Goal: Task Accomplishment & Management: Manage account settings

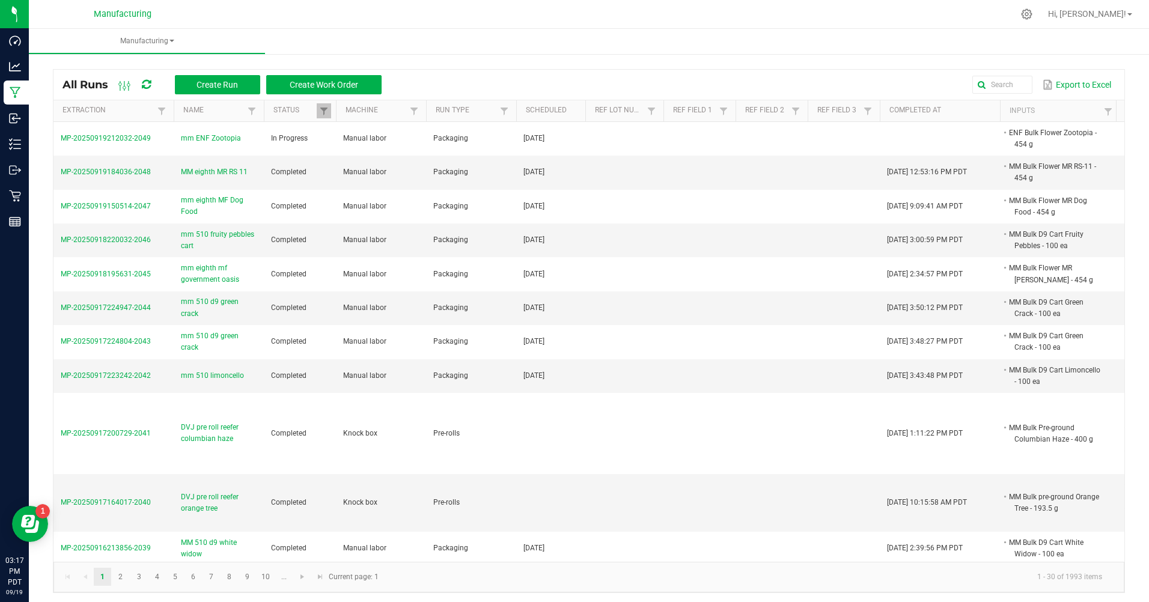
click at [195, 142] on span "mm ENF Zootopia" at bounding box center [211, 138] width 60 height 11
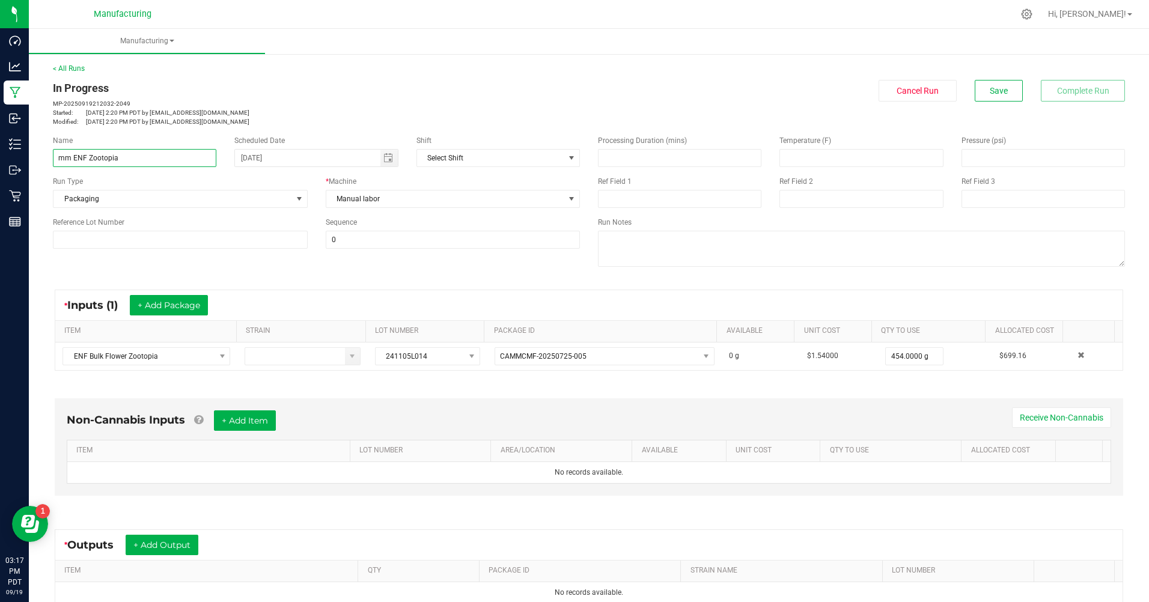
click at [70, 157] on input "mm ENF Zootopia" at bounding box center [134, 158] width 163 height 18
type input "mm eighth ENF Zootopia"
click at [175, 185] on div "Run Type" at bounding box center [180, 181] width 255 height 11
click at [172, 544] on button "+ Add Output" at bounding box center [162, 545] width 73 height 20
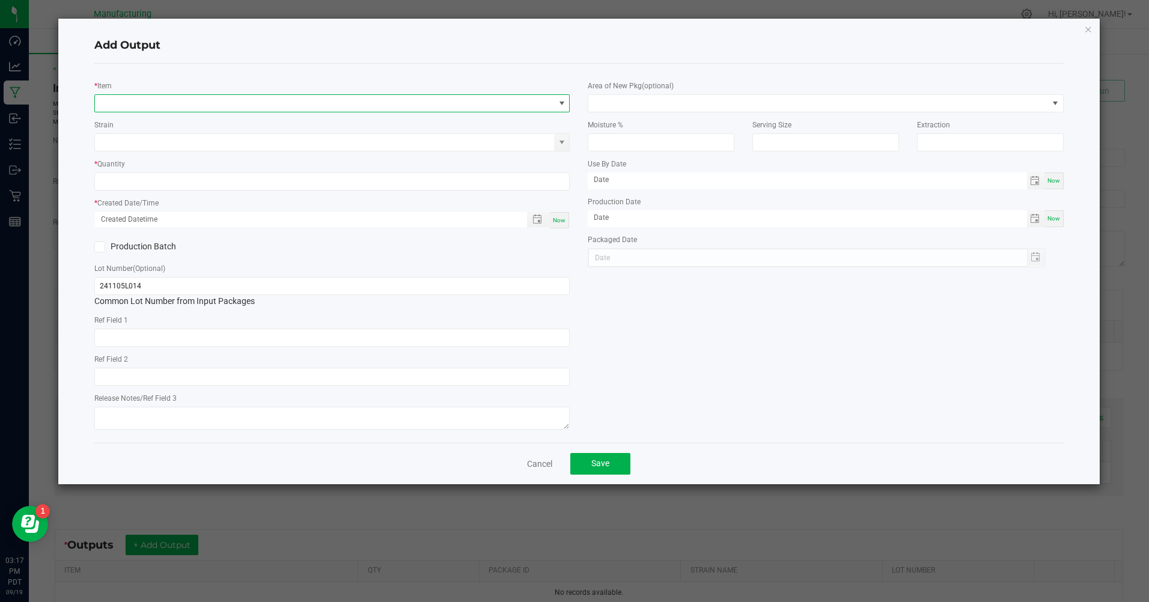
click at [195, 102] on span "NO DATA FOUND" at bounding box center [324, 103] width 459 height 17
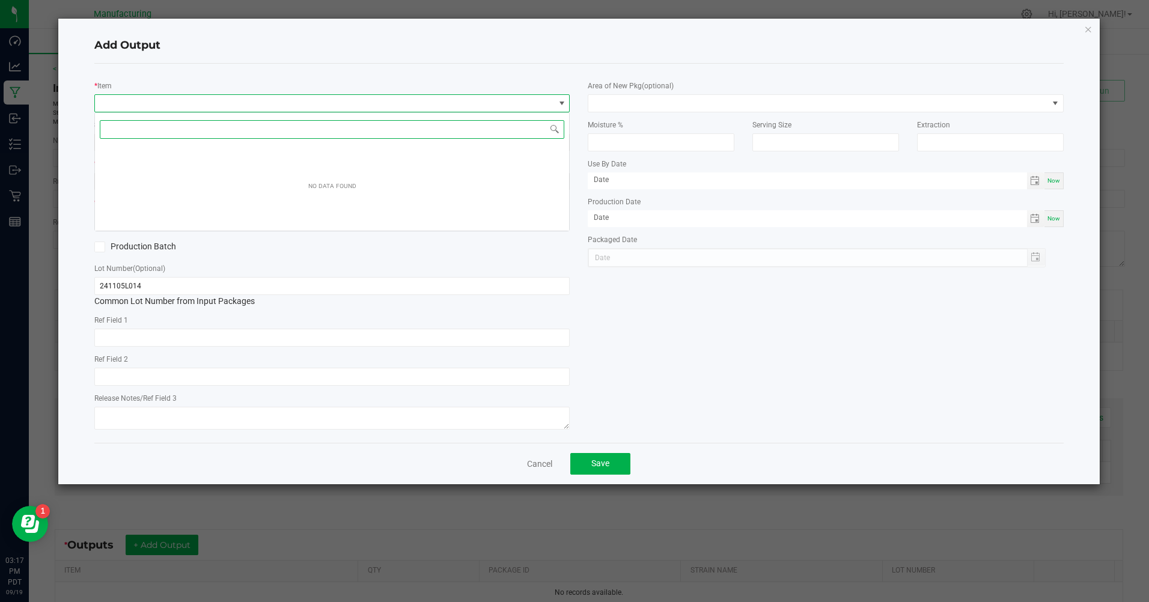
scroll to position [18, 475]
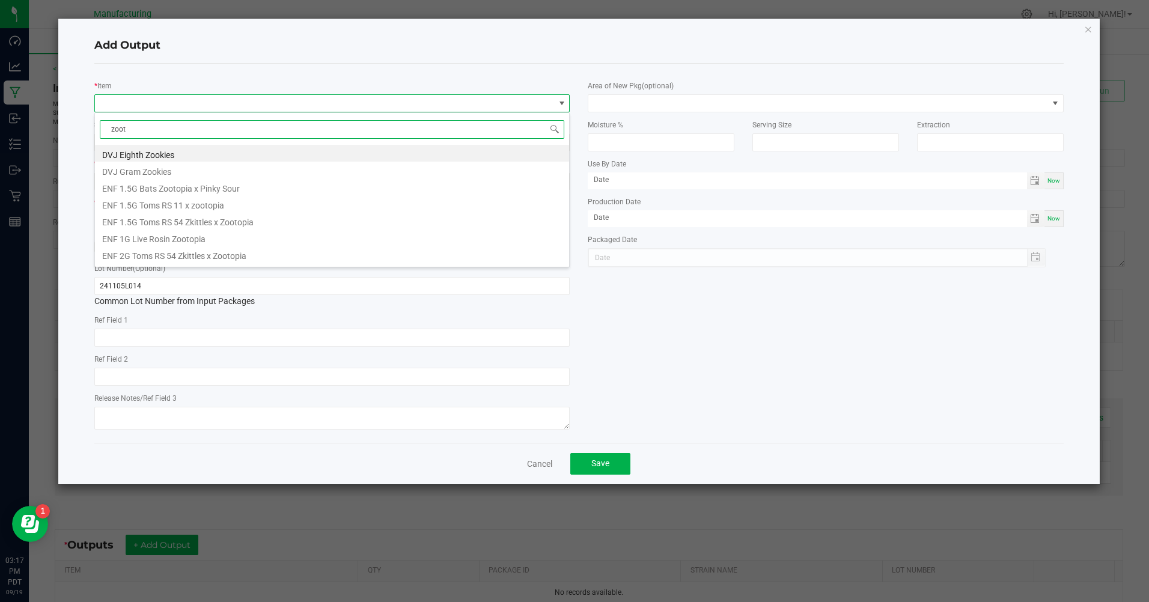
type input "zooto"
click at [111, 221] on li "ENF 8th Zootopia" at bounding box center [332, 223] width 474 height 17
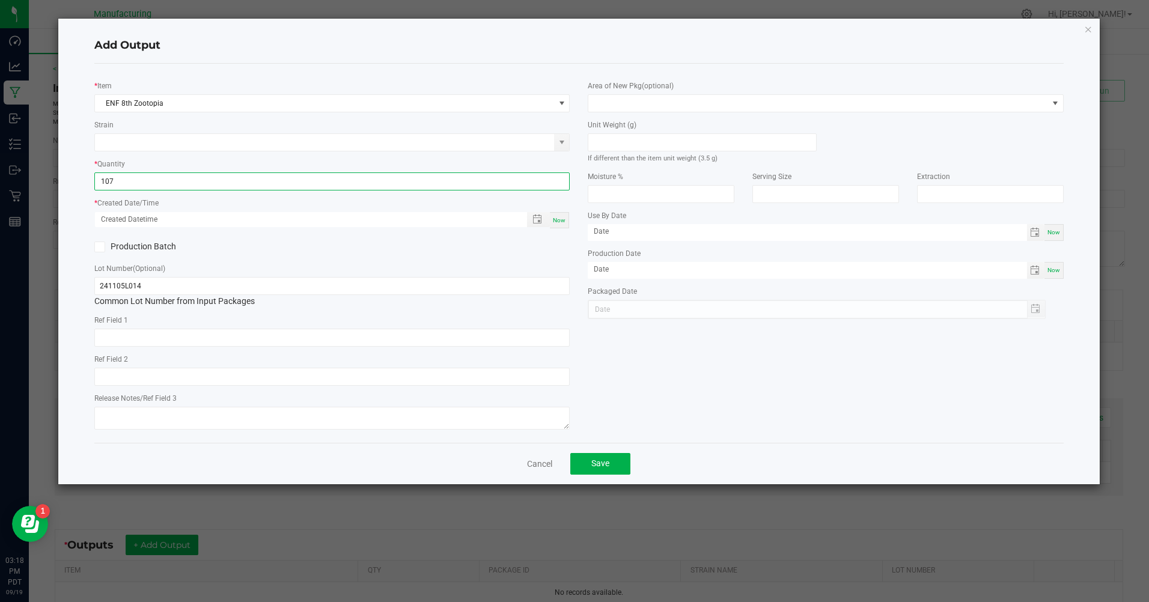
type input "107 ea"
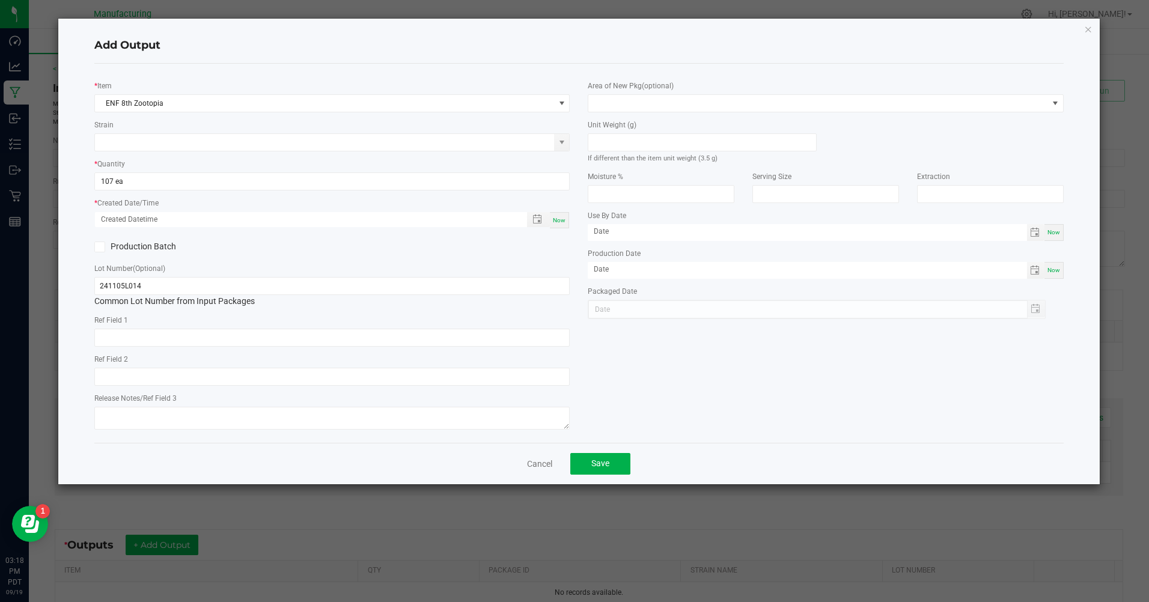
click at [564, 224] on span "Now" at bounding box center [559, 220] width 13 height 7
type input "[DATE] 3:18 PM"
type input "[DATE]"
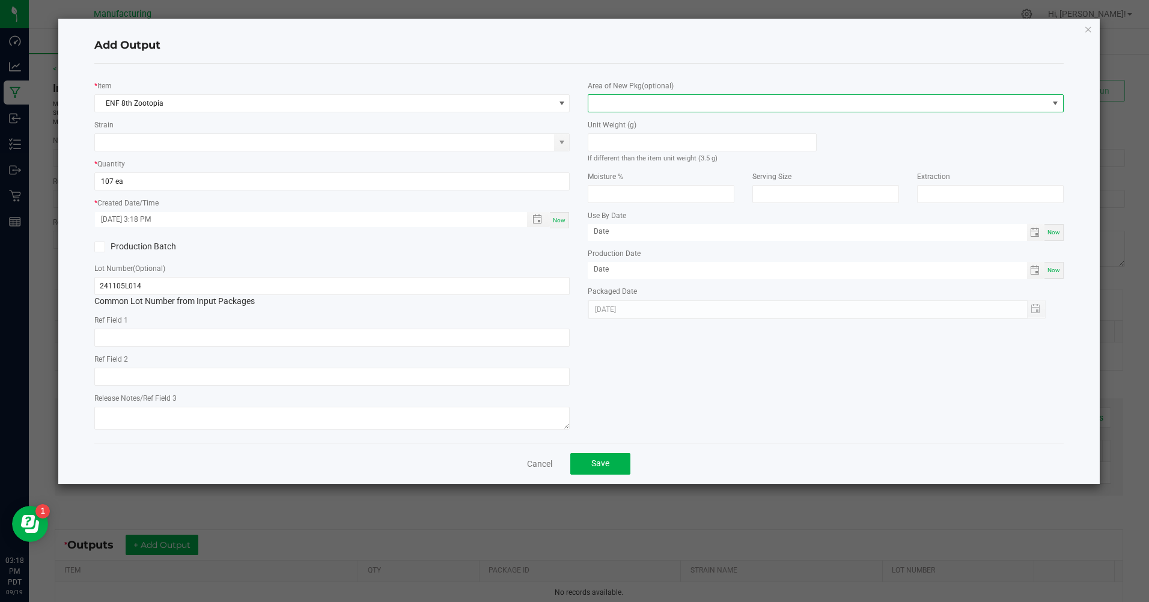
click at [782, 104] on span at bounding box center [817, 103] width 459 height 17
click at [617, 261] on li "Inventory Room" at bounding box center [826, 257] width 474 height 20
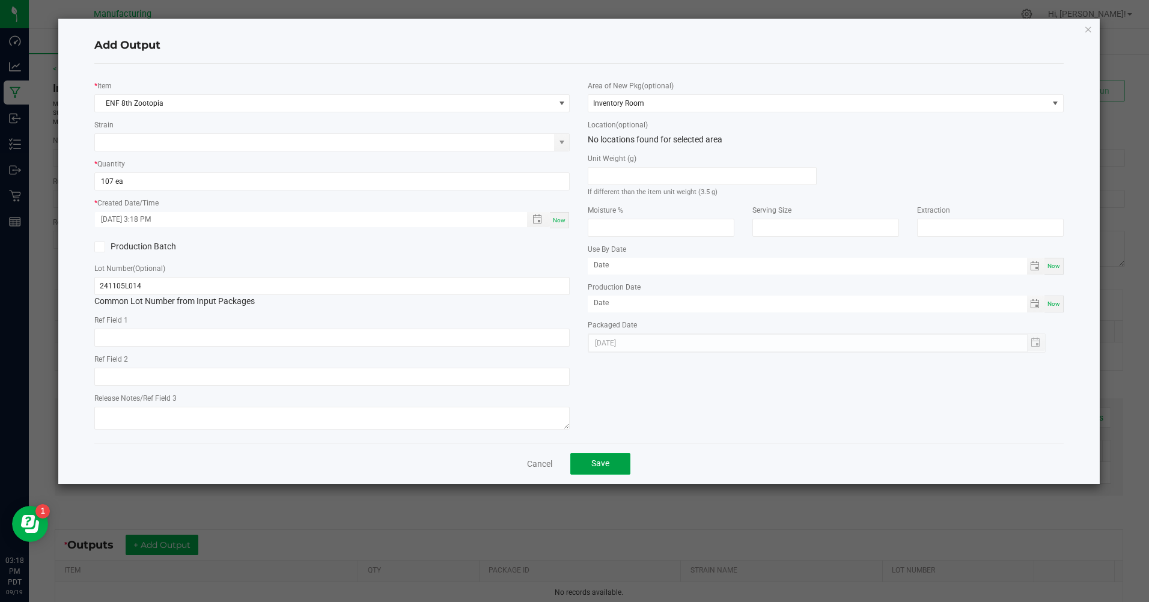
click at [601, 460] on button "Save" at bounding box center [600, 464] width 60 height 22
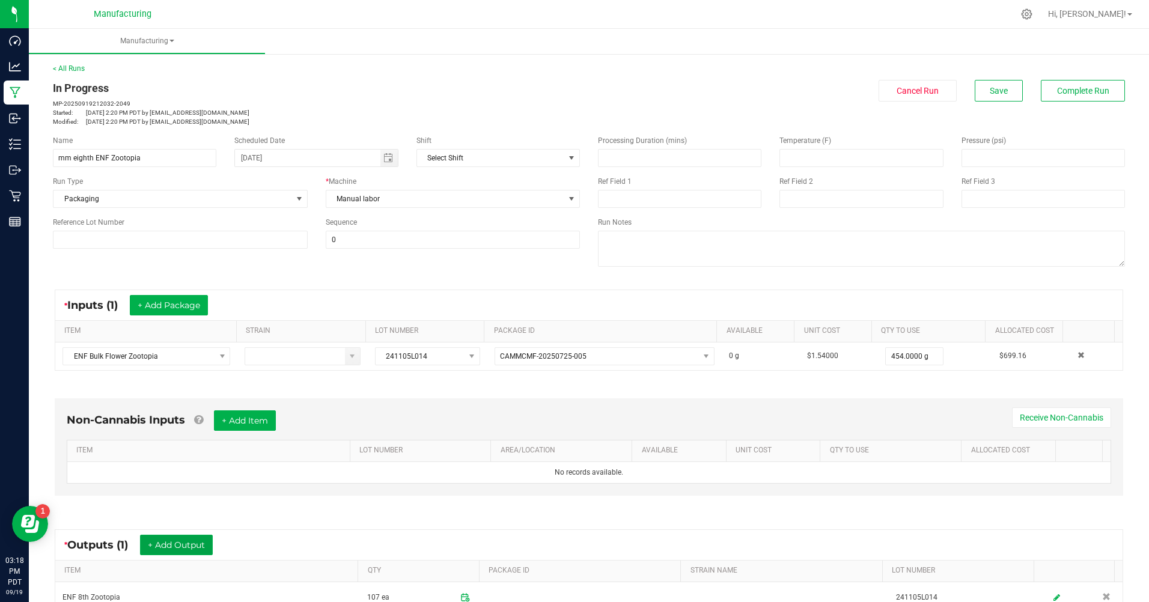
scroll to position [148, 0]
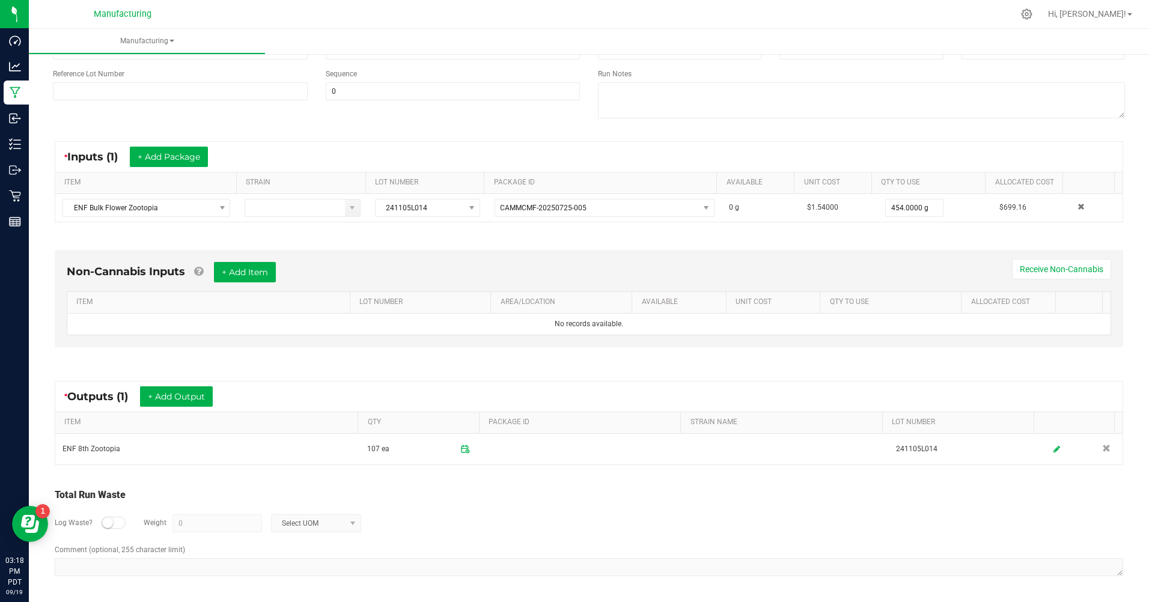
click at [118, 523] on div at bounding box center [114, 523] width 24 height 12
click at [187, 526] on input "0" at bounding box center [217, 523] width 88 height 17
click at [288, 528] on span "Select UOM" at bounding box center [309, 523] width 74 height 17
click at [287, 418] on li "Gram" at bounding box center [314, 419] width 89 height 17
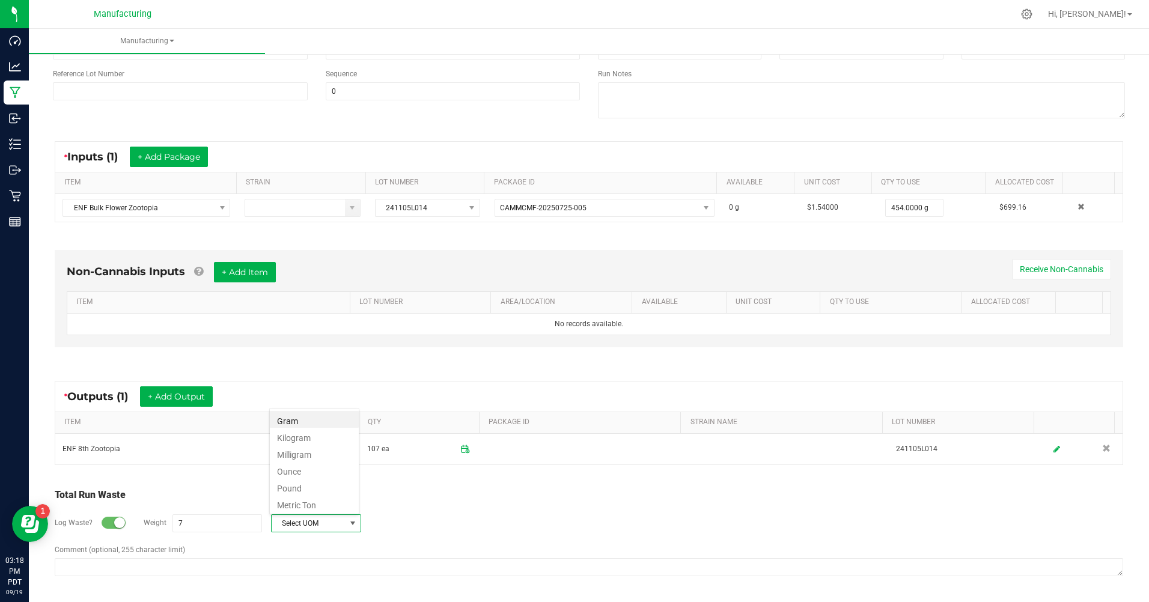
type input "7 g"
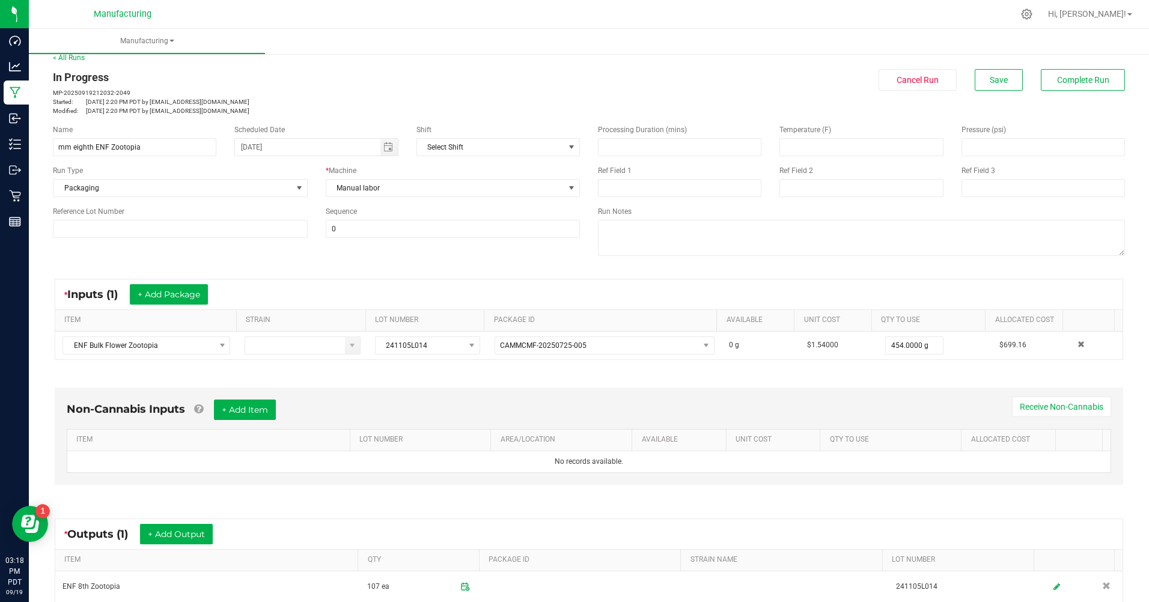
scroll to position [0, 0]
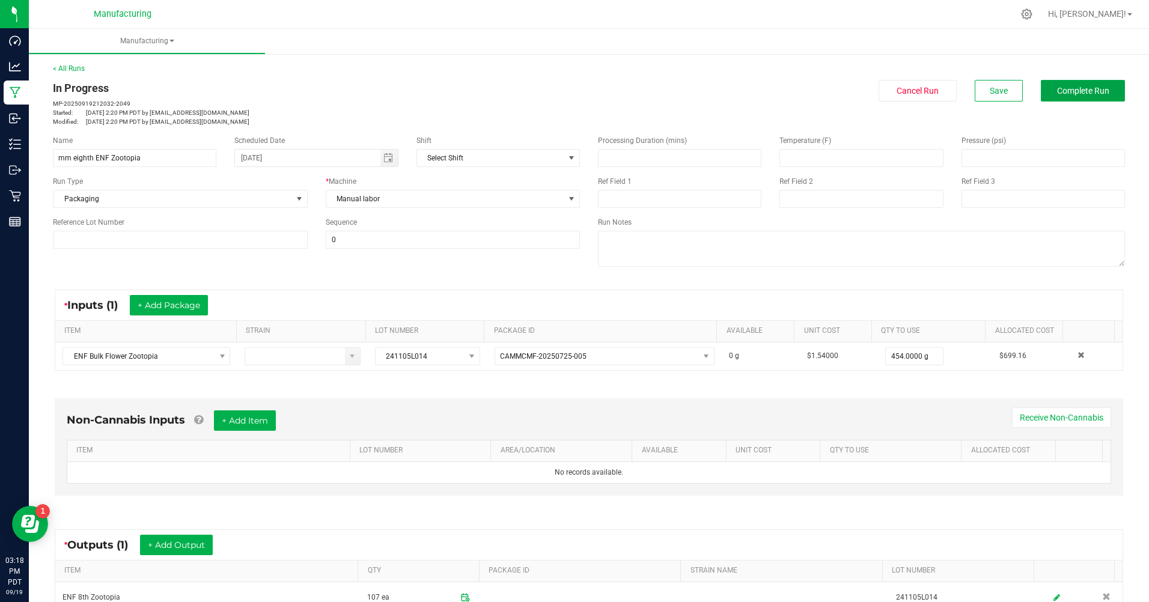
click at [1070, 96] on button "Complete Run" at bounding box center [1083, 91] width 84 height 22
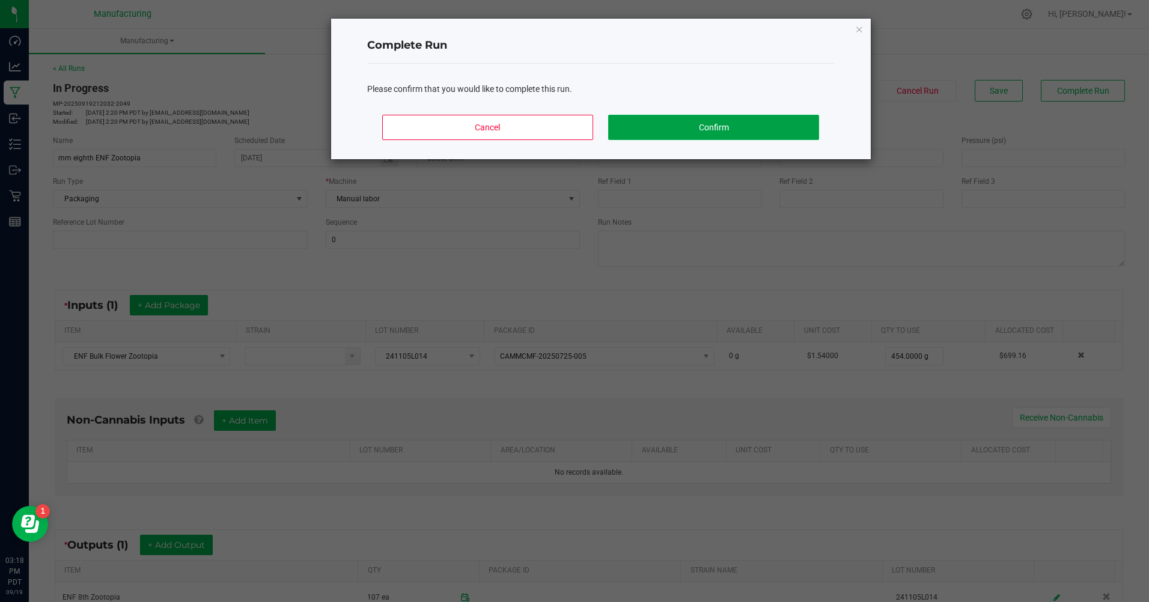
click at [771, 133] on button "Confirm" at bounding box center [713, 127] width 210 height 25
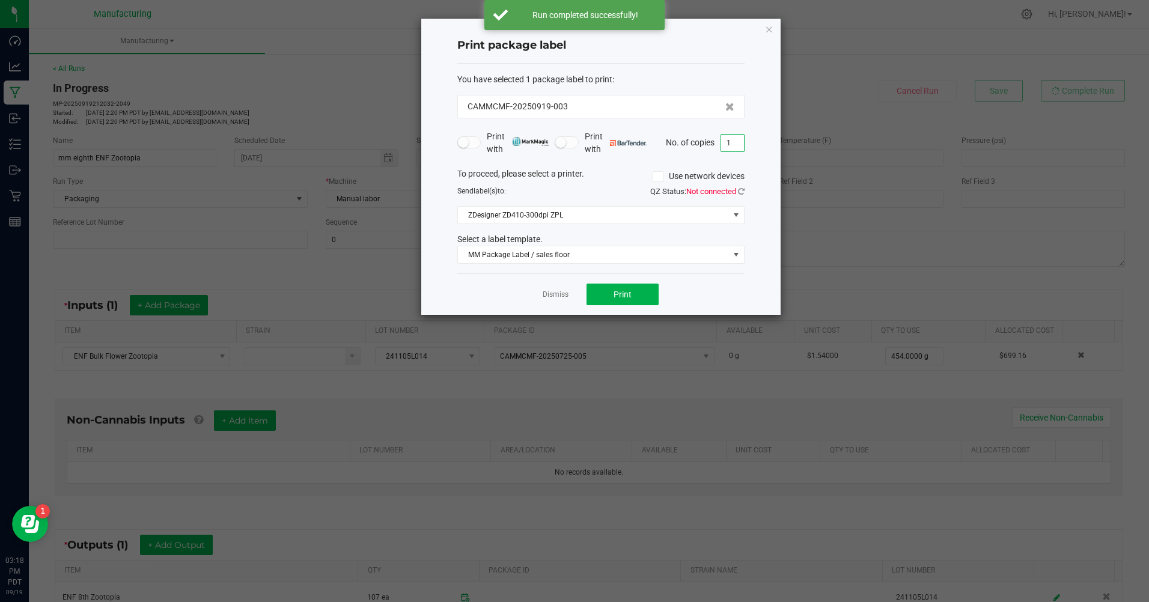
click at [729, 138] on input "1" at bounding box center [732, 143] width 23 height 17
click at [619, 282] on div "Dismiss Print" at bounding box center [600, 293] width 287 height 41
click at [619, 283] on div "Dismiss Print" at bounding box center [600, 293] width 287 height 41
click at [626, 299] on span "Print" at bounding box center [623, 295] width 18 height 10
click at [737, 142] on input "107" at bounding box center [732, 143] width 23 height 17
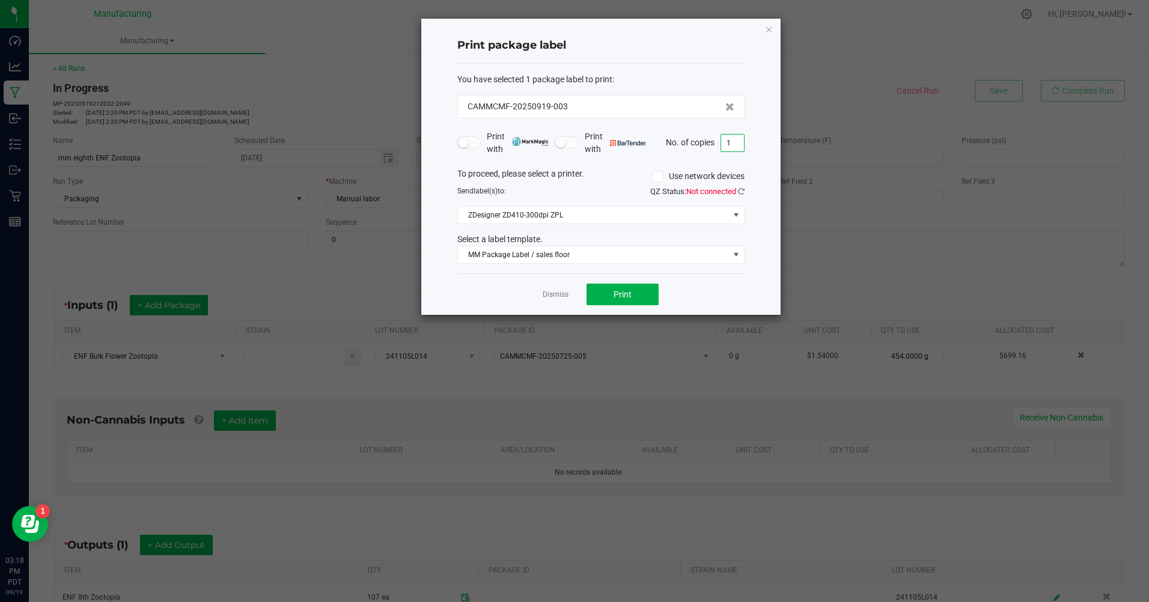
type input "1"
click at [739, 294] on div "Dismiss Print" at bounding box center [600, 293] width 287 height 41
click at [734, 255] on span at bounding box center [736, 255] width 10 height 10
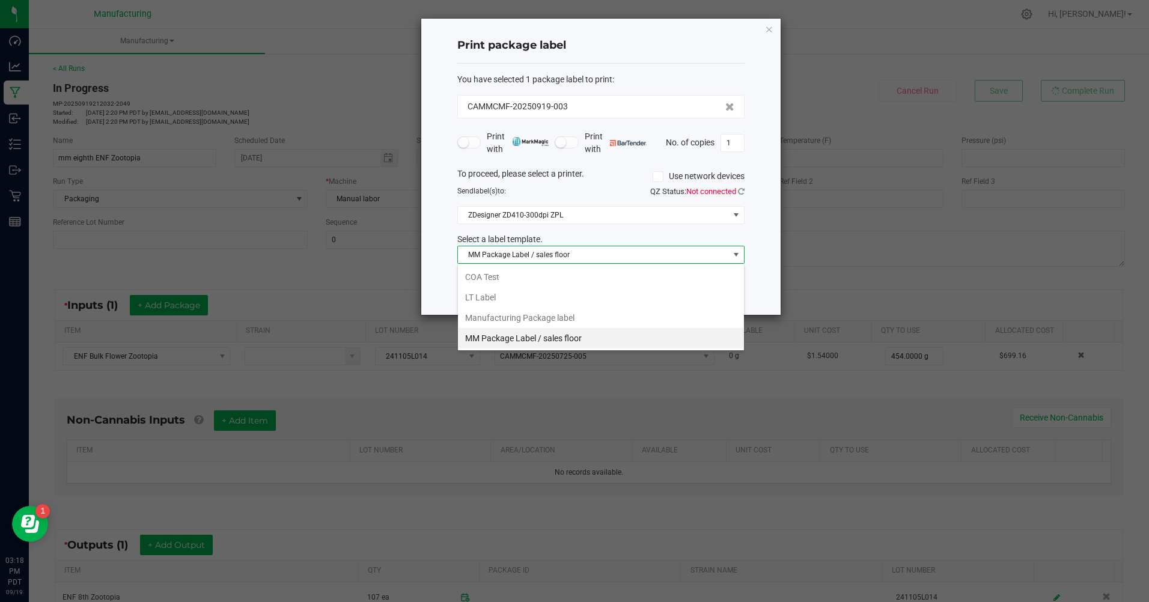
scroll to position [18, 287]
click at [529, 318] on li "Manufacturing Package label" at bounding box center [601, 318] width 286 height 20
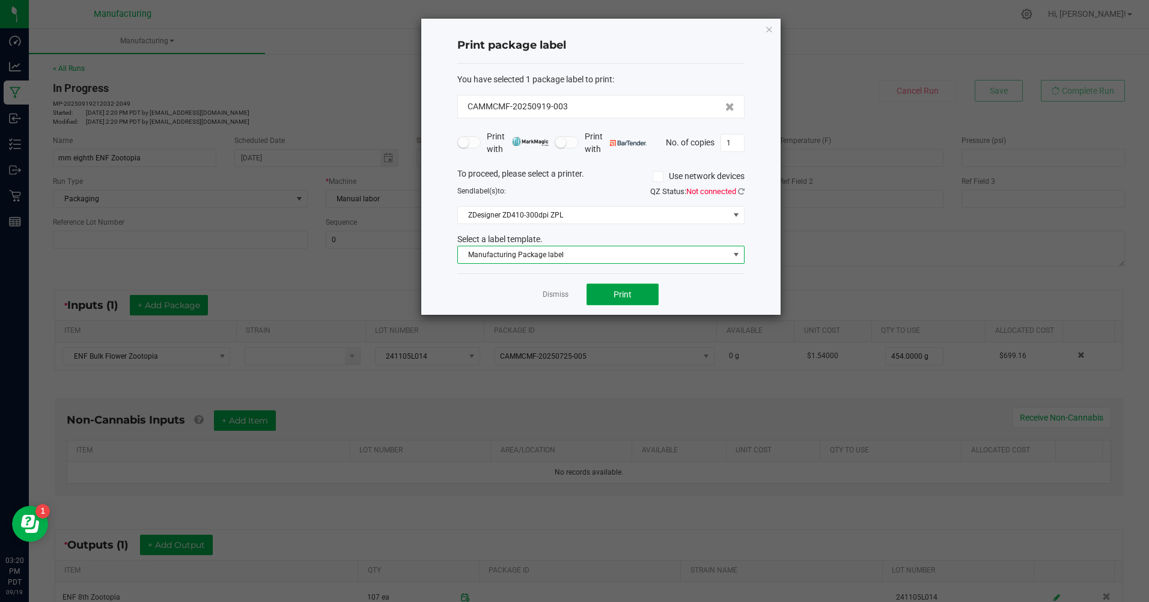
click at [593, 288] on button "Print" at bounding box center [623, 295] width 72 height 22
